Goal: Task Accomplishment & Management: Manage account settings

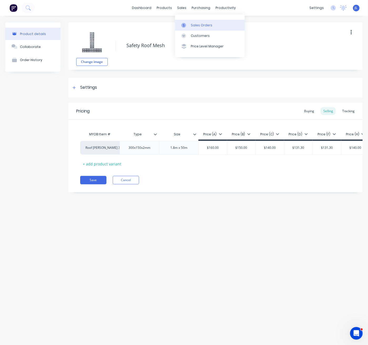
drag, startPoint x: 0, startPoint y: 0, endPoint x: 195, endPoint y: 24, distance: 196.7
click at [195, 24] on div "Sales Orders" at bounding box center [202, 25] width 22 height 5
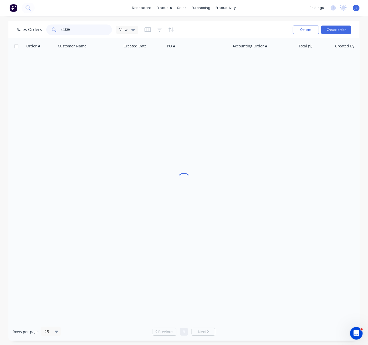
drag, startPoint x: 89, startPoint y: 31, endPoint x: 44, endPoint y: 29, distance: 44.8
click at [44, 29] on div "Sales Orders 44329 Views" at bounding box center [78, 29] width 122 height 11
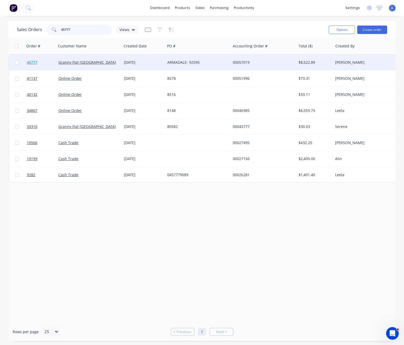
type input "45777"
click at [32, 63] on span "45777" at bounding box center [32, 62] width 11 height 5
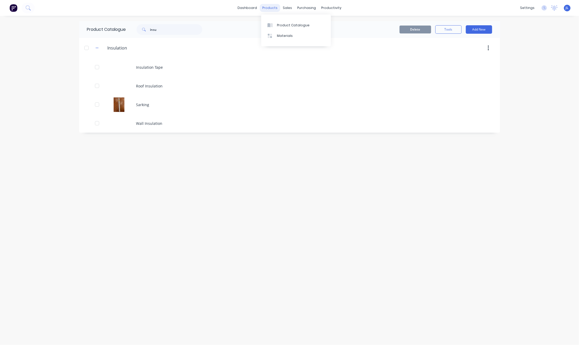
click at [271, 7] on div "products" at bounding box center [270, 8] width 21 height 8
click at [286, 25] on div "Product Catalogue" at bounding box center [293, 25] width 33 height 5
click at [175, 30] on input "insu" at bounding box center [176, 29] width 52 height 11
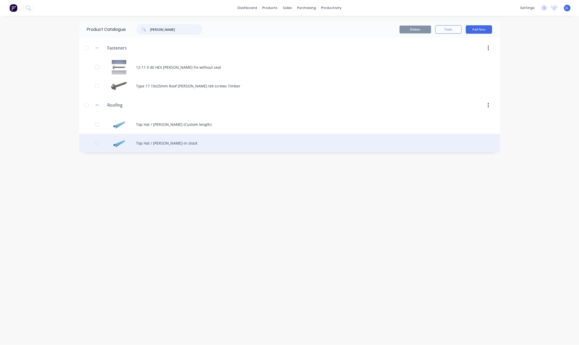
type input "batten"
click at [173, 145] on div "Top Hat / Batten-in stock" at bounding box center [289, 143] width 421 height 19
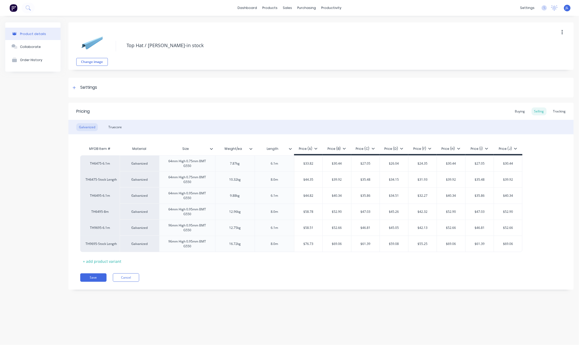
type textarea "x"
click at [562, 109] on div "Tracking" at bounding box center [560, 111] width 18 height 8
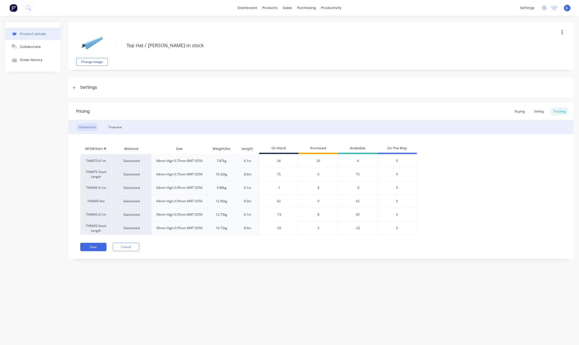
click at [319, 215] on div "8" at bounding box center [318, 214] width 39 height 13
click at [318, 215] on span "8" at bounding box center [319, 214] width 2 height 5
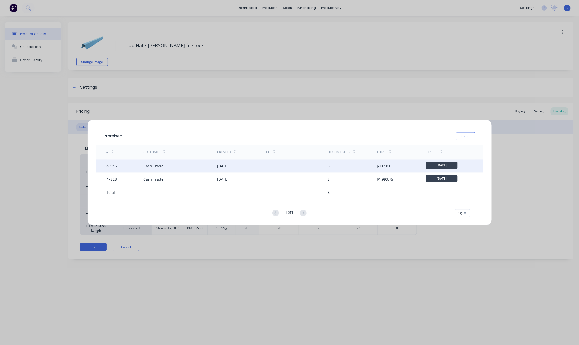
click at [250, 165] on div "17 Jul 2025" at bounding box center [241, 165] width 49 height 13
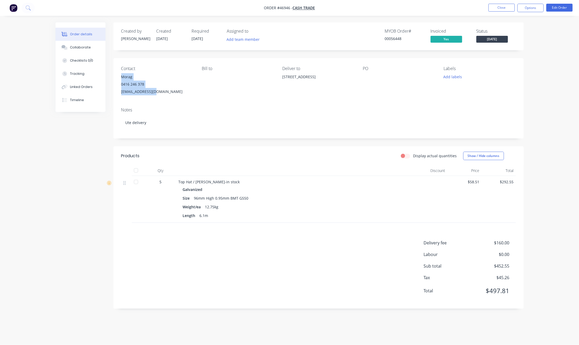
drag, startPoint x: 144, startPoint y: 90, endPoint x: 115, endPoint y: 77, distance: 31.1
click at [115, 77] on div "Contact Morag 0416 246 378 Moragd3@gmail.com Bill to Deliver to 28 Honeysuckle …" at bounding box center [318, 80] width 410 height 45
copy div "Morag 0416 246 378 Moragd3@gmail.com"
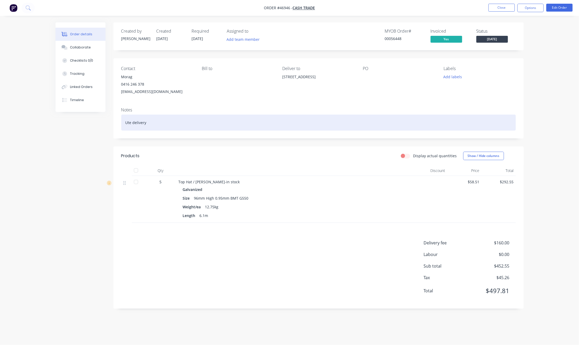
click at [164, 127] on div "Ute delivery" at bounding box center [318, 122] width 395 height 16
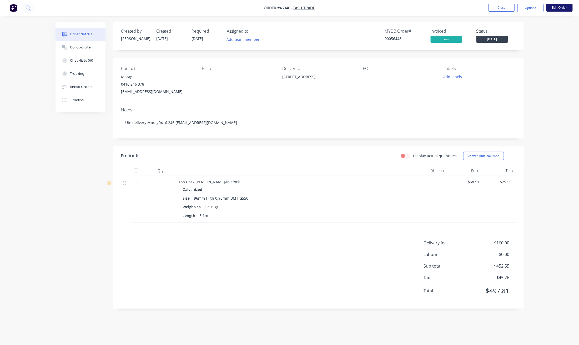
click at [563, 7] on button "Edit Order" at bounding box center [559, 8] width 26 height 8
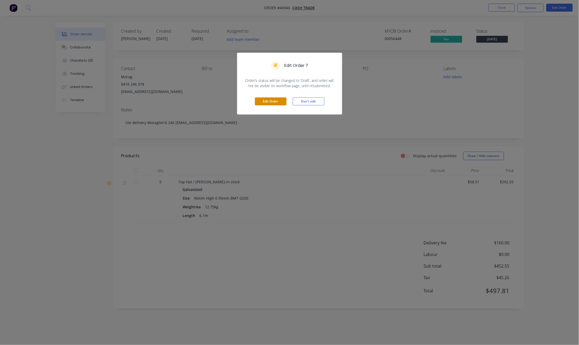
click at [275, 101] on button "Edit Order" at bounding box center [271, 101] width 32 height 8
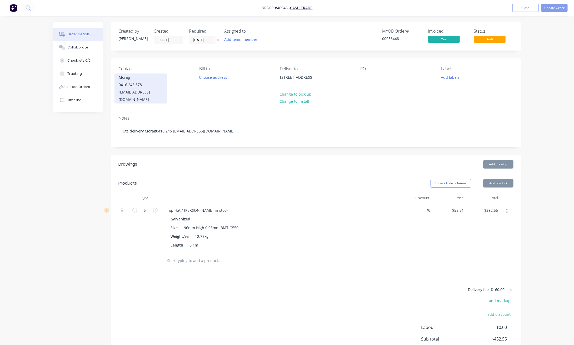
click at [134, 83] on div "0416 246 378" at bounding box center [141, 84] width 44 height 7
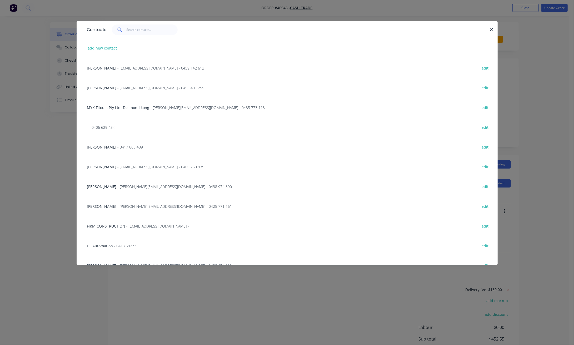
click at [93, 47] on button "add new contact" at bounding box center [102, 47] width 35 height 7
select select "AU"
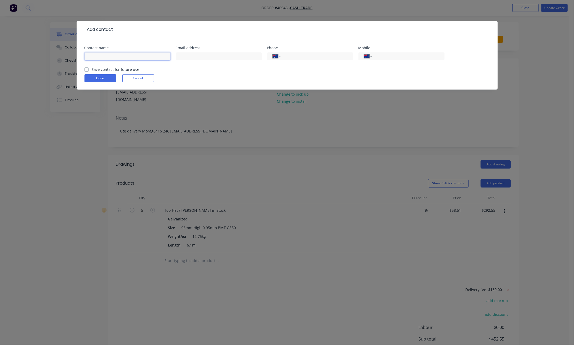
click at [98, 56] on input "text" at bounding box center [127, 56] width 86 height 8
type input "s"
click at [95, 79] on button "Done" at bounding box center [100, 78] width 32 height 8
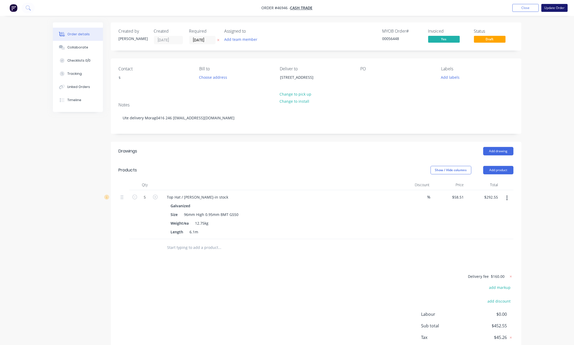
click at [550, 8] on button "Update Order" at bounding box center [554, 8] width 26 height 8
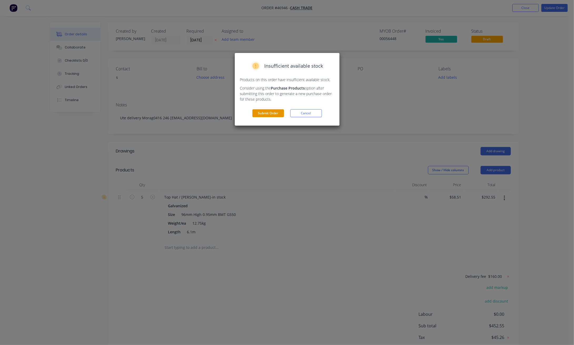
click at [271, 110] on button "Submit Order" at bounding box center [268, 113] width 32 height 8
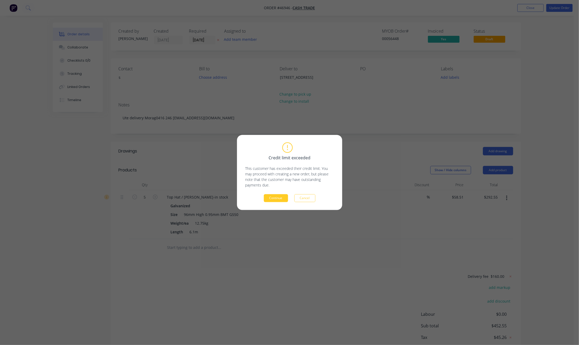
click at [269, 199] on button "Continue" at bounding box center [276, 198] width 24 height 8
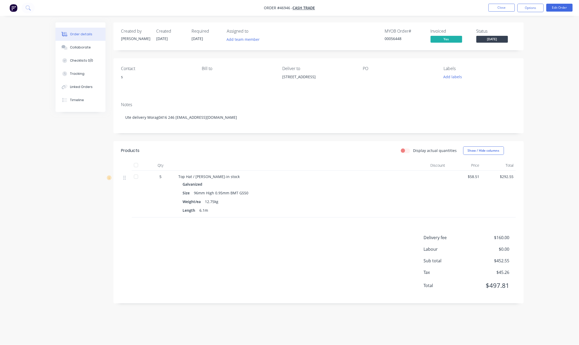
click at [496, 38] on span "Friday" at bounding box center [492, 39] width 32 height 7
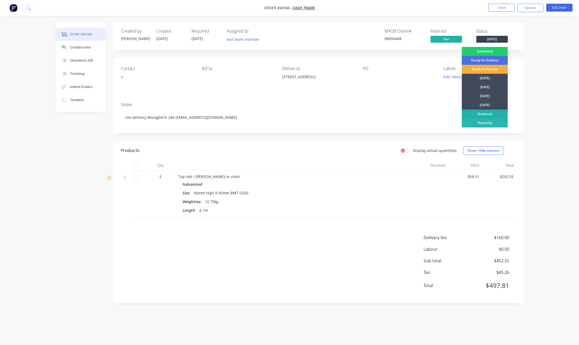
click at [483, 113] on div "Delivered" at bounding box center [485, 113] width 46 height 9
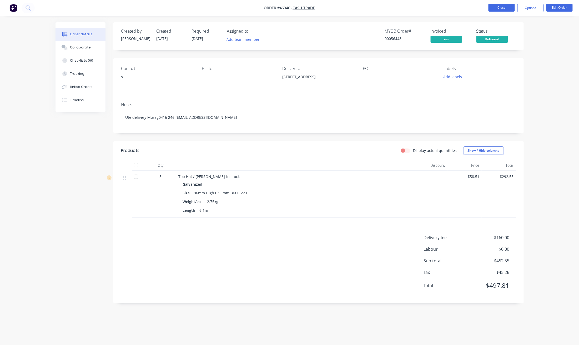
click at [504, 6] on button "Close" at bounding box center [502, 8] width 26 height 8
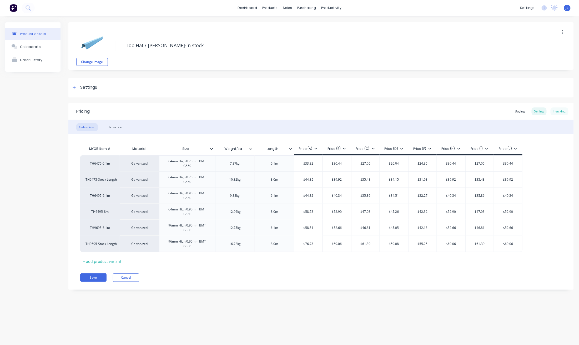
click at [556, 111] on div "Tracking" at bounding box center [560, 111] width 18 height 8
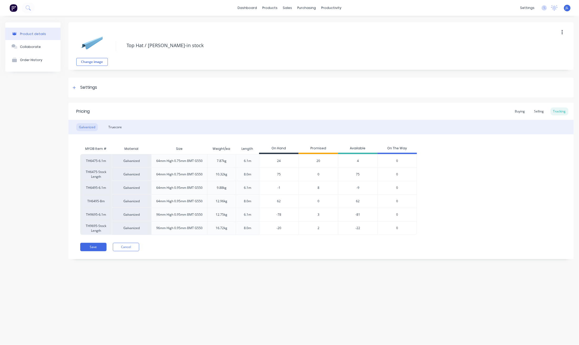
click at [318, 215] on span "3" at bounding box center [319, 214] width 2 height 5
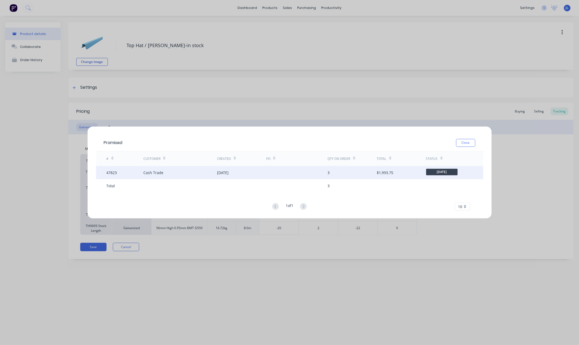
click at [227, 172] on div "08 Aug 2025" at bounding box center [223, 173] width 12 height 6
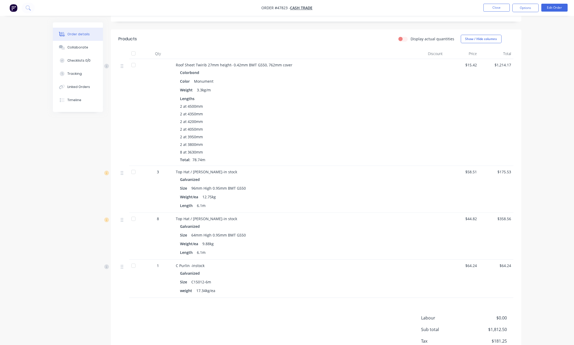
scroll to position [117, 0]
click at [500, 7] on button "Close" at bounding box center [496, 8] width 26 height 8
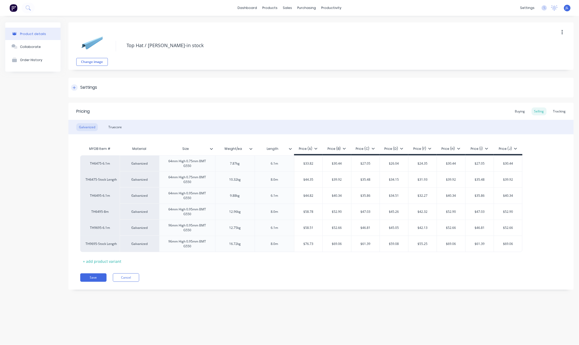
drag, startPoint x: 562, startPoint y: 109, endPoint x: 557, endPoint y: 97, distance: 13.3
click at [562, 109] on div "Tracking" at bounding box center [560, 111] width 18 height 8
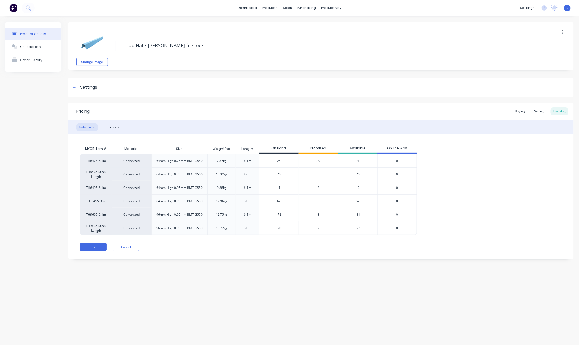
click at [318, 228] on span "2" at bounding box center [319, 227] width 2 height 5
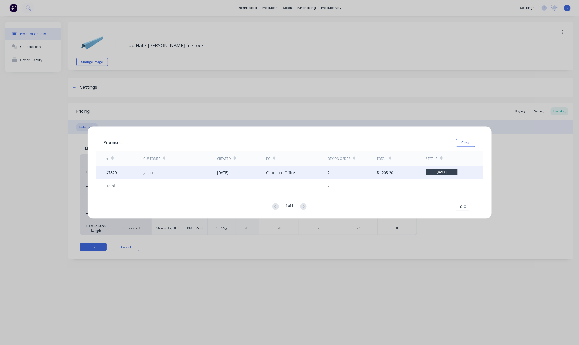
click at [224, 172] on div "08 Aug 2025" at bounding box center [223, 173] width 12 height 6
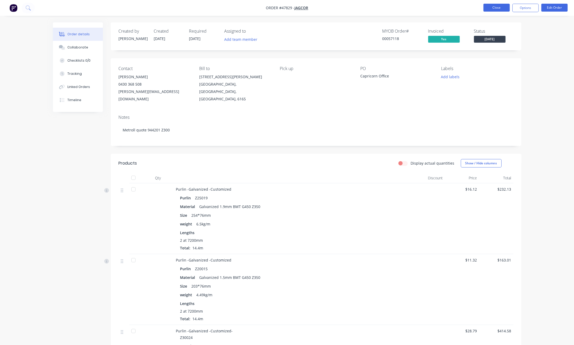
click at [495, 4] on button "Close" at bounding box center [496, 8] width 26 height 8
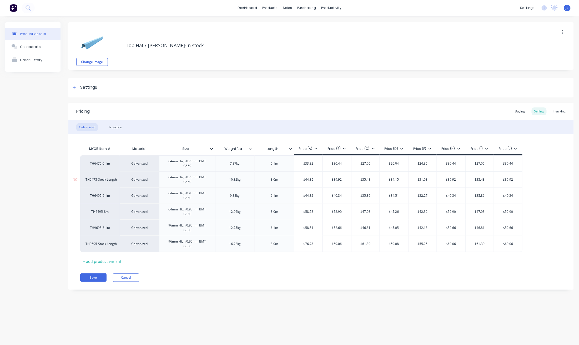
type textarea "x"
click at [566, 111] on div "Tracking" at bounding box center [560, 111] width 18 height 8
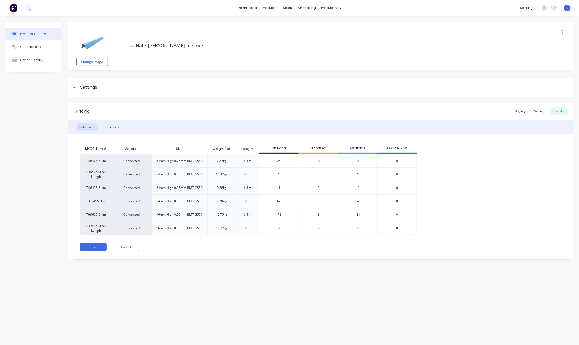
drag, startPoint x: 280, startPoint y: 215, endPoint x: 272, endPoint y: 215, distance: 7.6
click at [272, 215] on input "-78" at bounding box center [278, 214] width 39 height 5
type input "295"
type textarea "x"
type input "295"
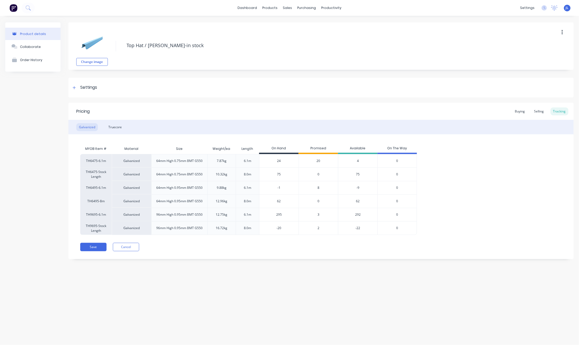
drag, startPoint x: 288, startPoint y: 229, endPoint x: 258, endPoint y: 229, distance: 29.5
click at [258, 229] on div "TH9695-Stock Length Galvanized 96mm High 0.95mm BMT G550 16.72kg 8.0m -20 -20 2…" at bounding box center [248, 228] width 337 height 14
type input "93"
type textarea "x"
type input "93"
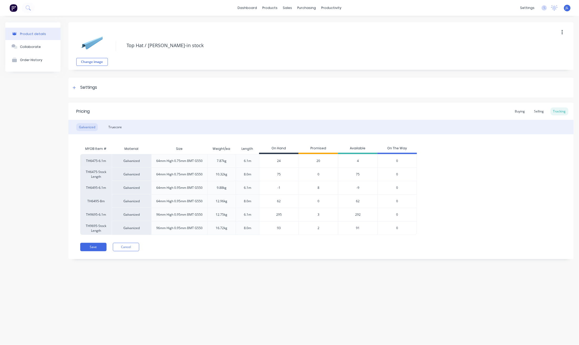
click at [255, 251] on div "Pricing Buying Selling Tracking Galvanized Truecore MYOB Item # Material Size W…" at bounding box center [320, 181] width 505 height 156
click at [93, 247] on button "Save" at bounding box center [93, 247] width 26 height 8
type textarea "x"
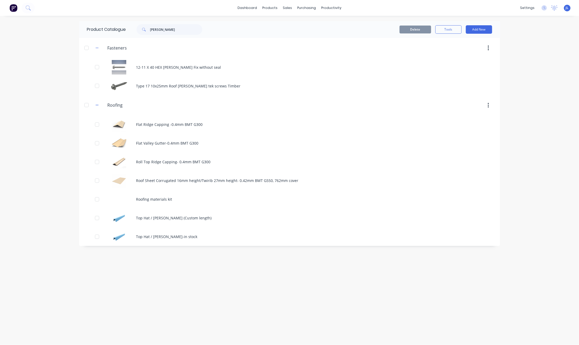
click at [133, 259] on div "Product Catalogue batten Delete Tools Add New Fasteners Fasteners 12-11 X 40 HE…" at bounding box center [289, 180] width 421 height 318
click at [197, 260] on div "Product Catalogue batten Delete Tools Add New Fasteners Fasteners 12-11 X 40 HE…" at bounding box center [289, 180] width 421 height 318
